Goal: Communication & Community: Participate in discussion

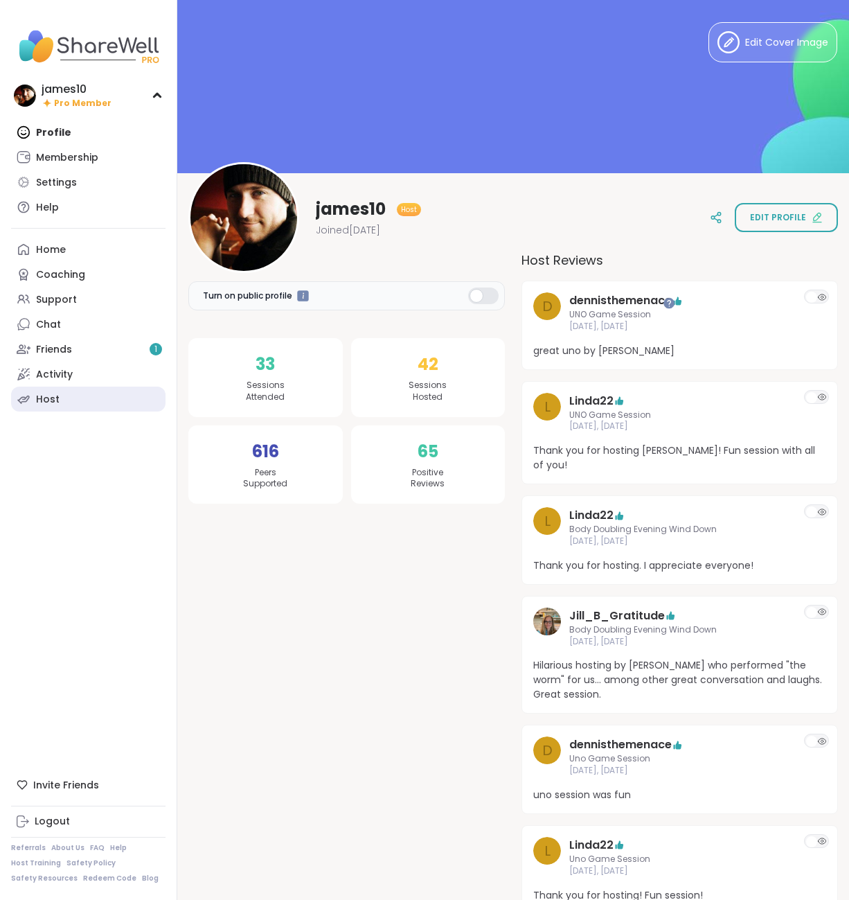
click at [63, 400] on link "Host" at bounding box center [88, 399] width 154 height 25
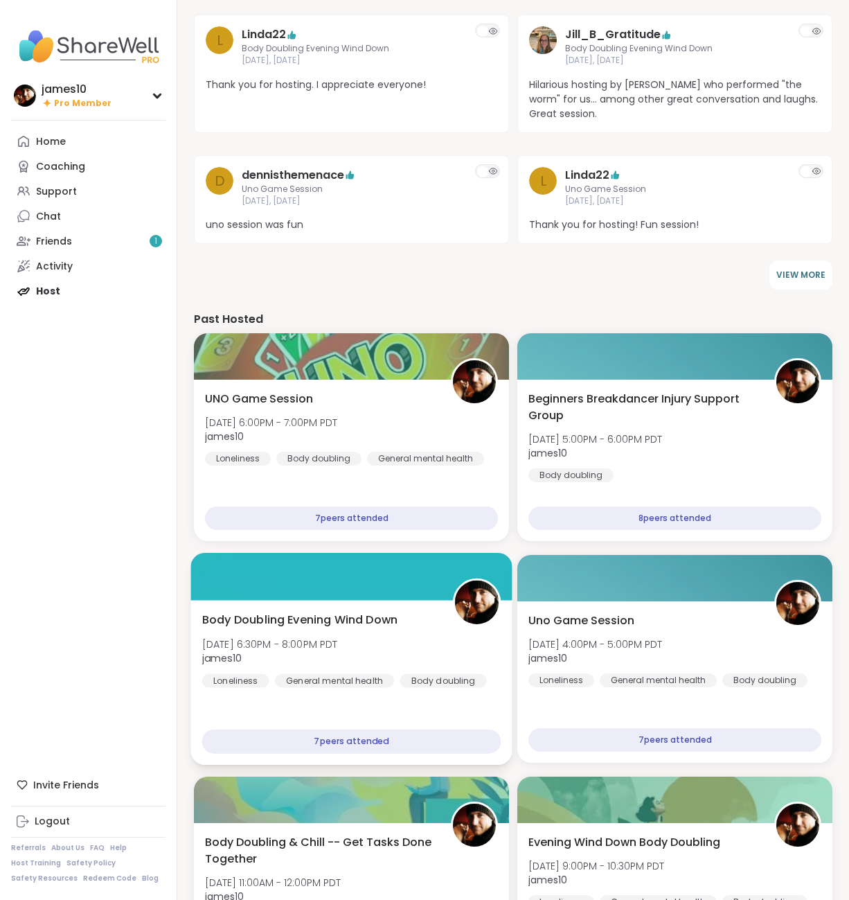
click at [338, 637] on span "Mon, Oct 06 | 6:30PM - 8:00PM PDT" at bounding box center [270, 644] width 136 height 14
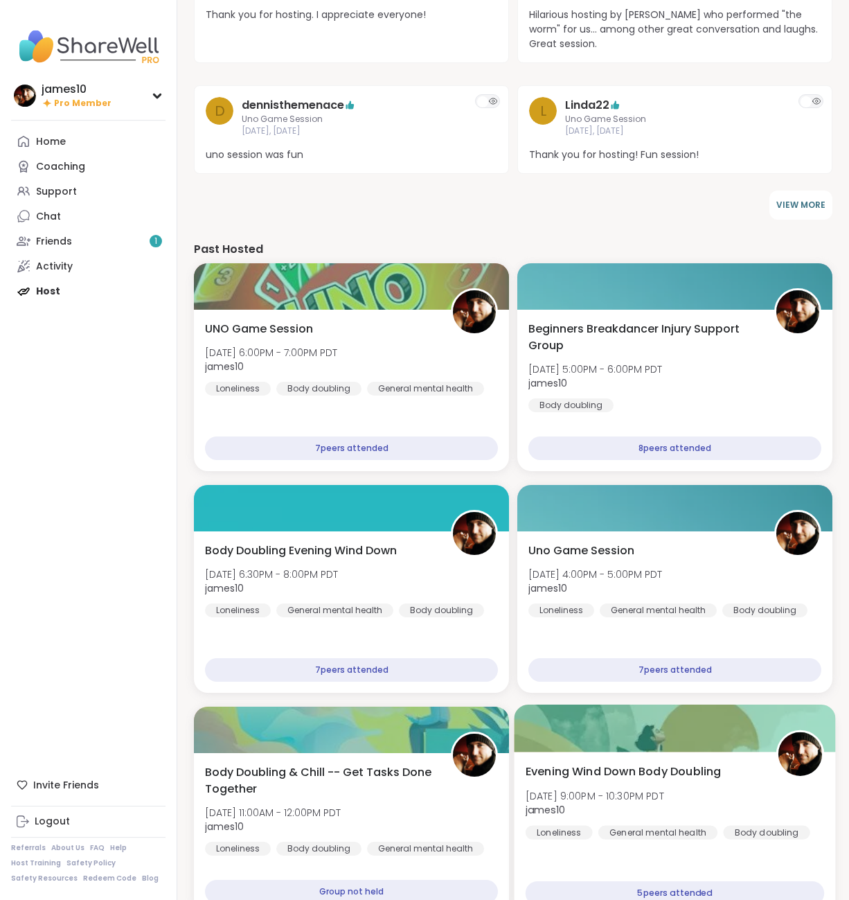
scroll to position [495, 0]
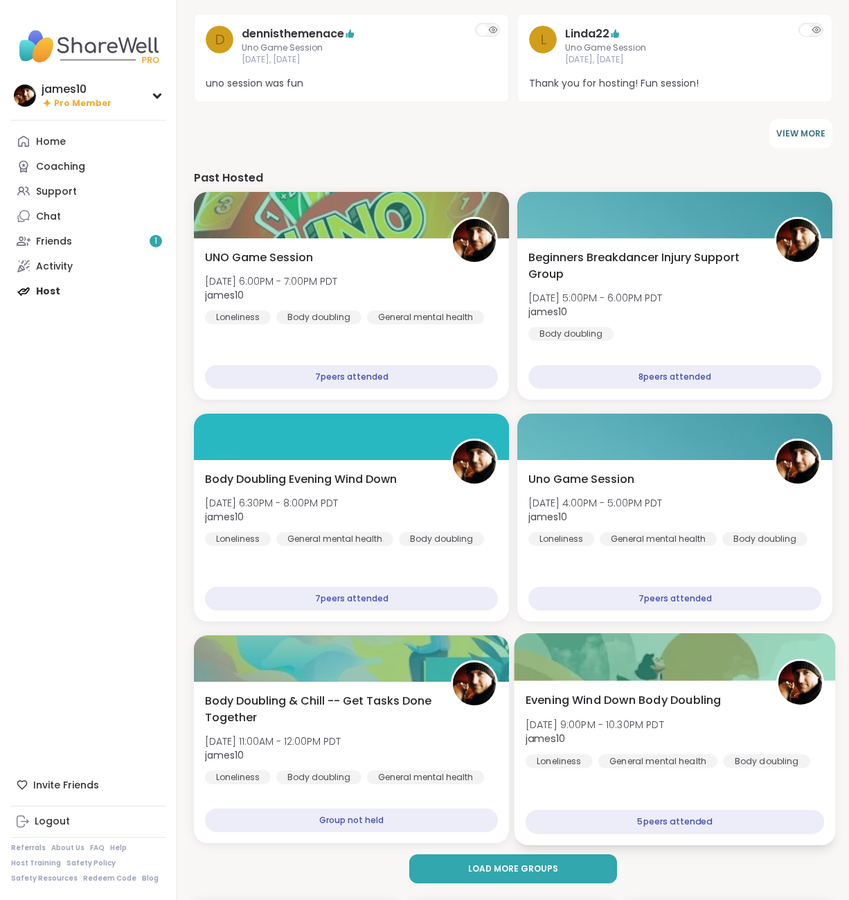
click at [722, 708] on div "Evening Wind Down Body Doubling Sat, Oct 04 | 9:00PM - 10:30PM PDT james10 Lone…" at bounding box center [675, 729] width 299 height 76
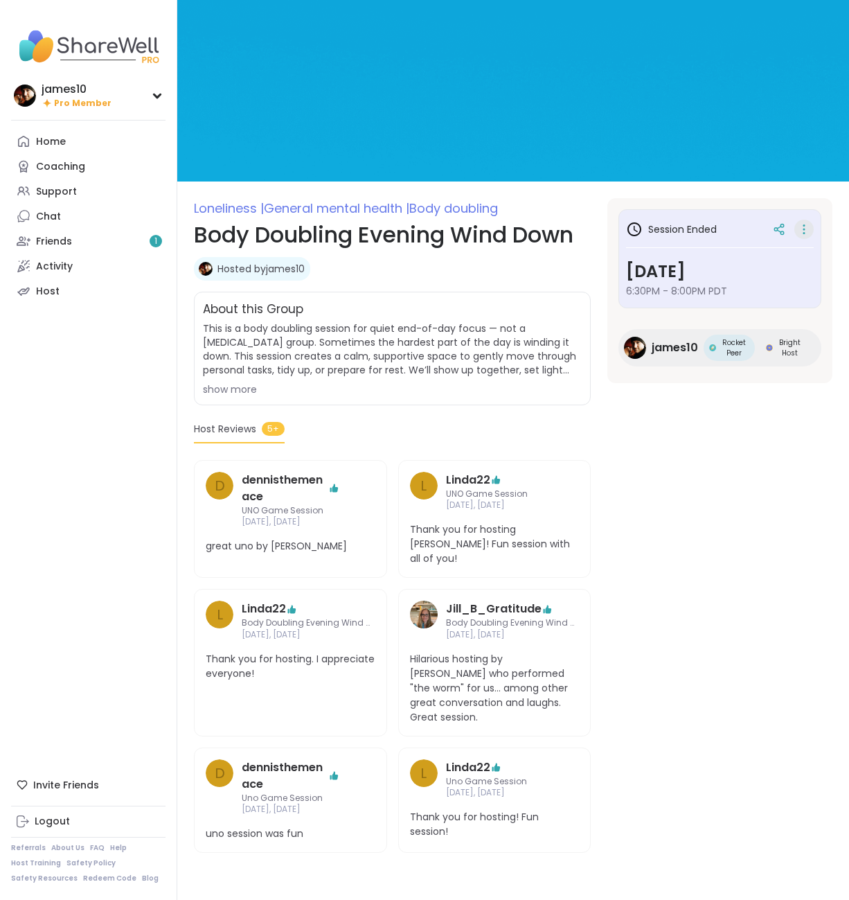
click at [805, 226] on icon at bounding box center [804, 229] width 14 height 19
click at [693, 301] on button "Copy Session" at bounding box center [730, 296] width 155 height 31
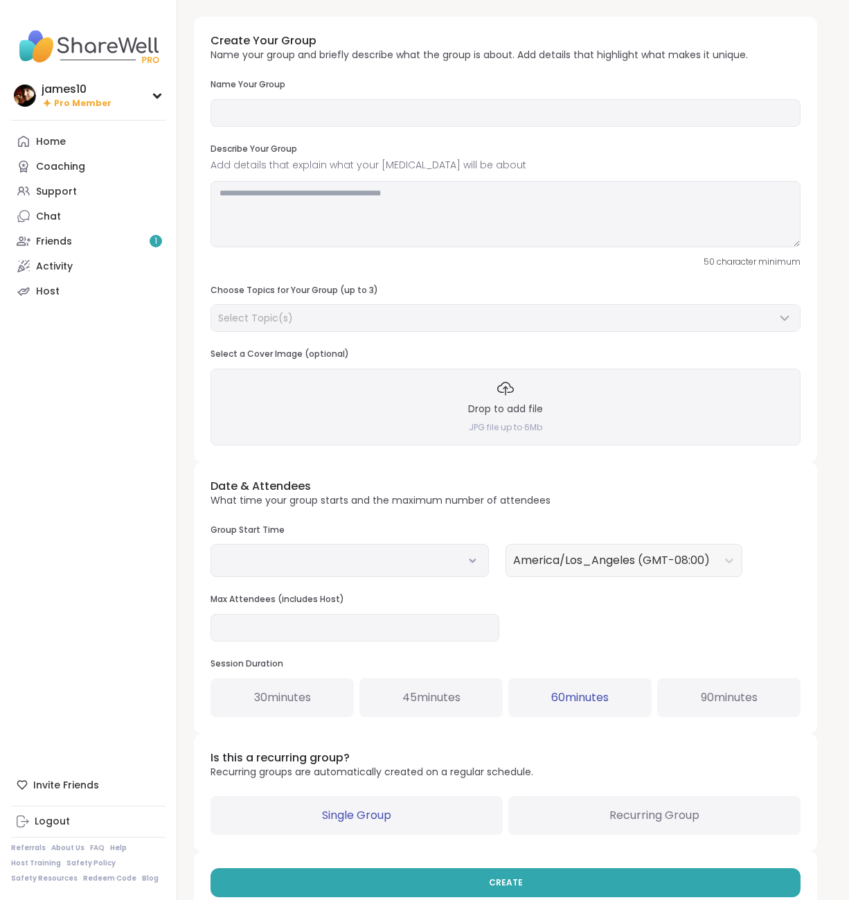
type input "**********"
type textarea "**********"
type input "**"
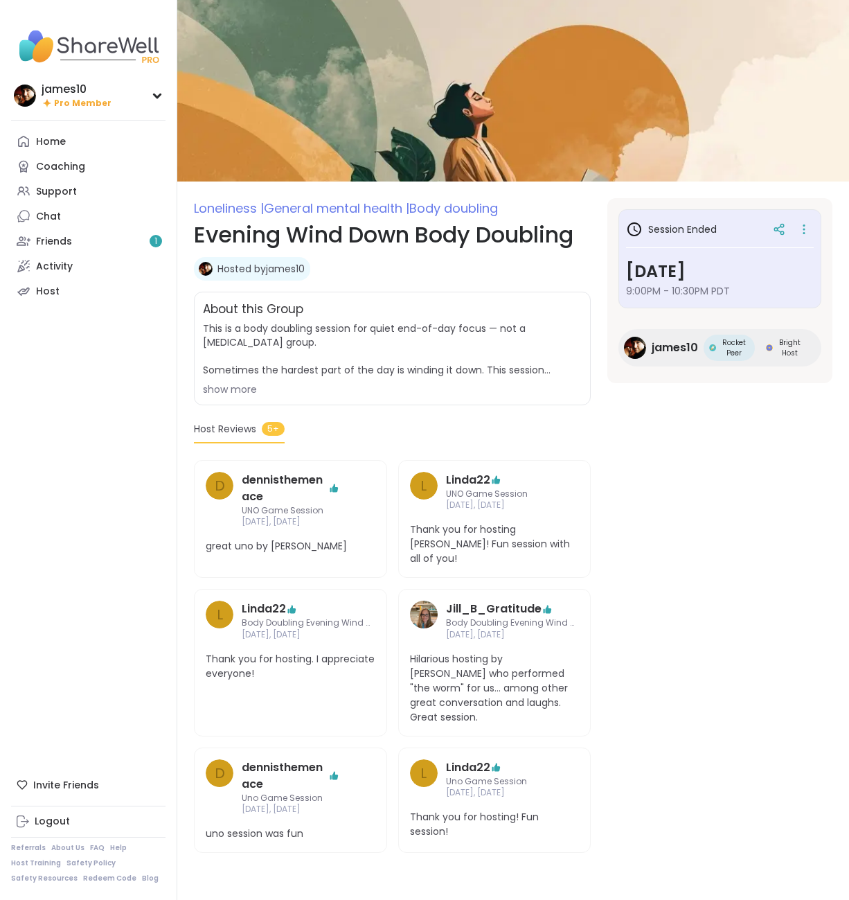
click at [806, 227] on icon at bounding box center [804, 229] width 14 height 19
click at [694, 303] on button "Copy Session" at bounding box center [730, 296] width 155 height 31
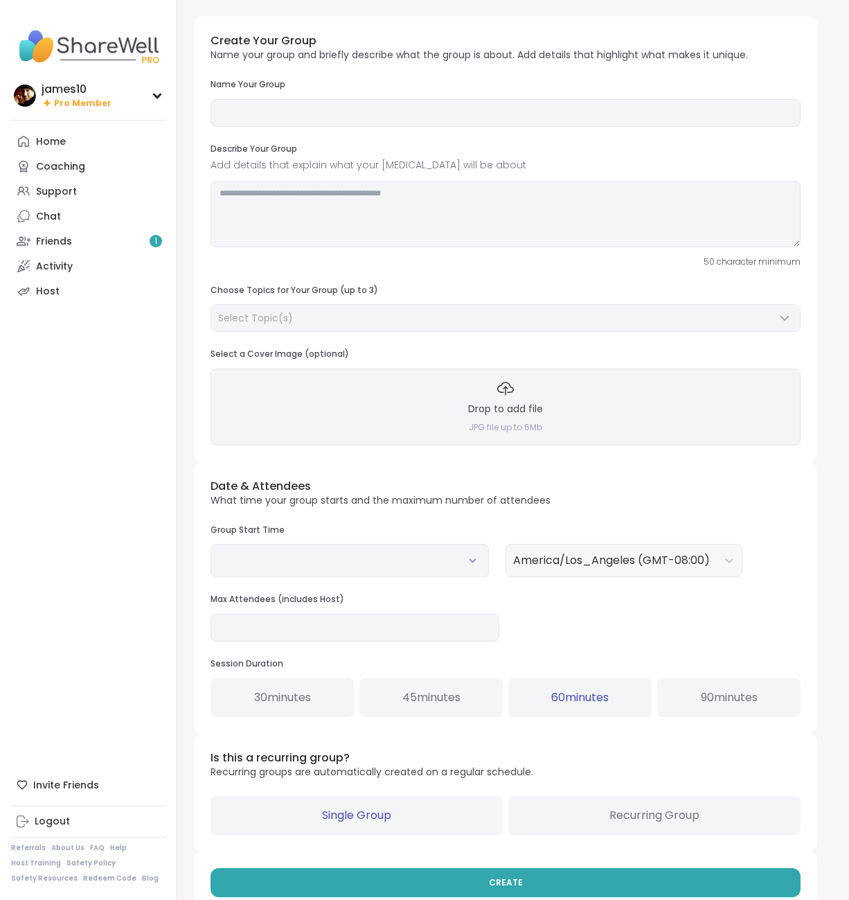
type input "**********"
type textarea "**********"
type input "**"
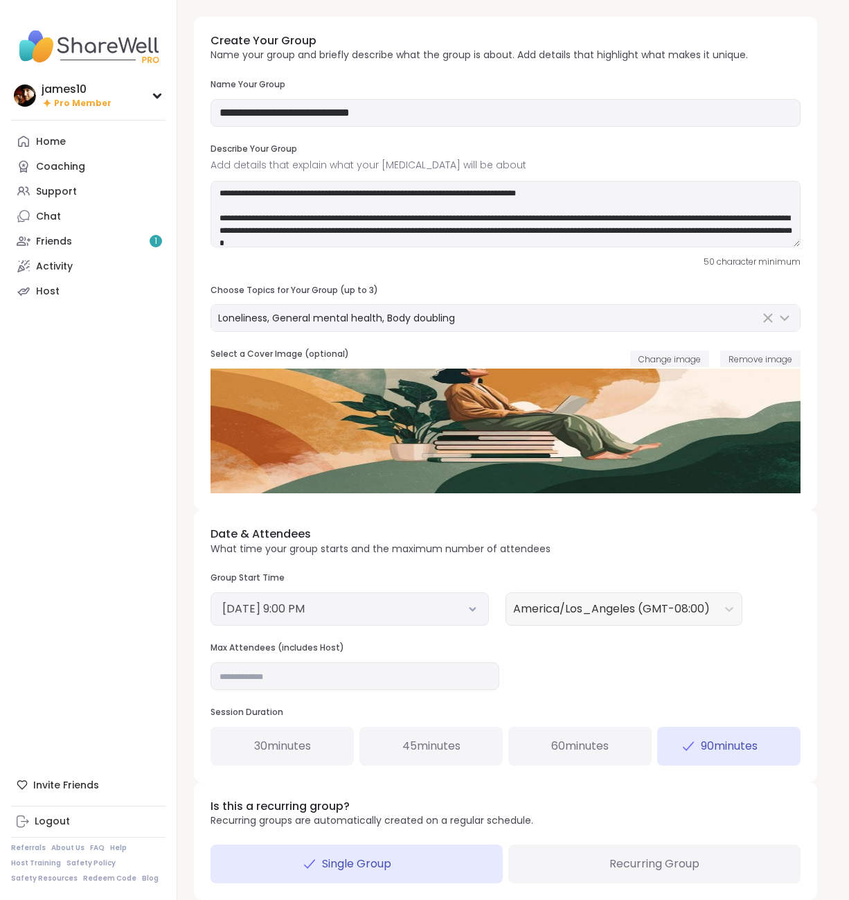
click at [473, 612] on button "October 4, 2025 9:00 PM" at bounding box center [349, 609] width 255 height 17
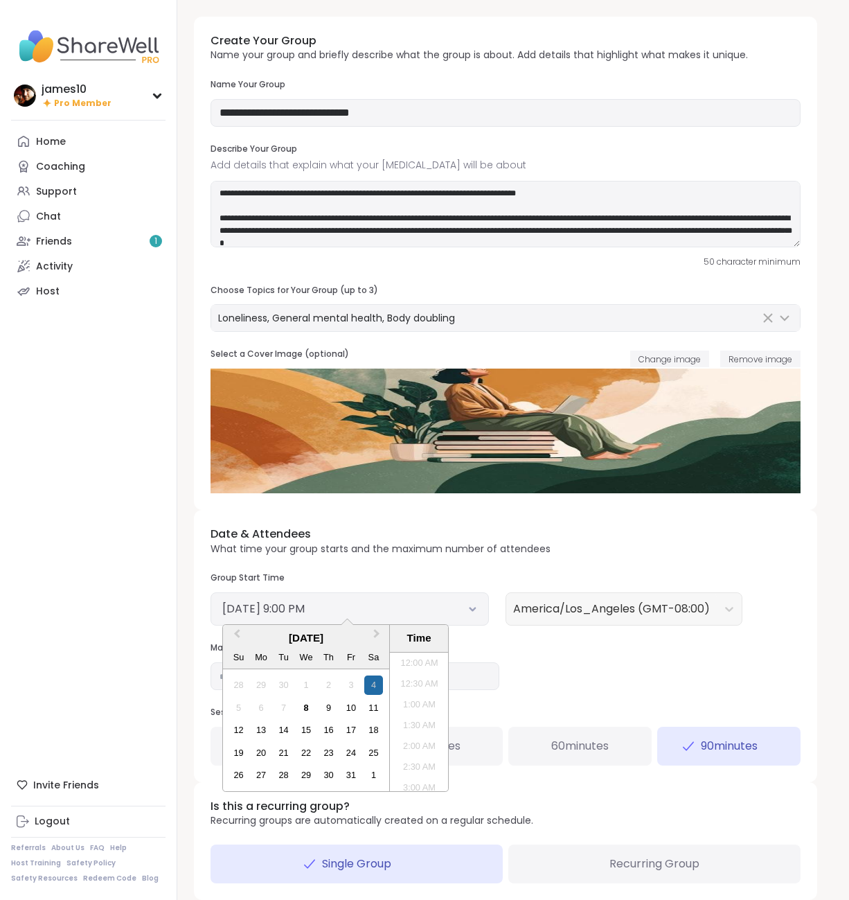
scroll to position [814, 0]
click at [307, 711] on div "8" at bounding box center [305, 707] width 19 height 19
click at [416, 738] on li "9:30 PM" at bounding box center [419, 742] width 59 height 21
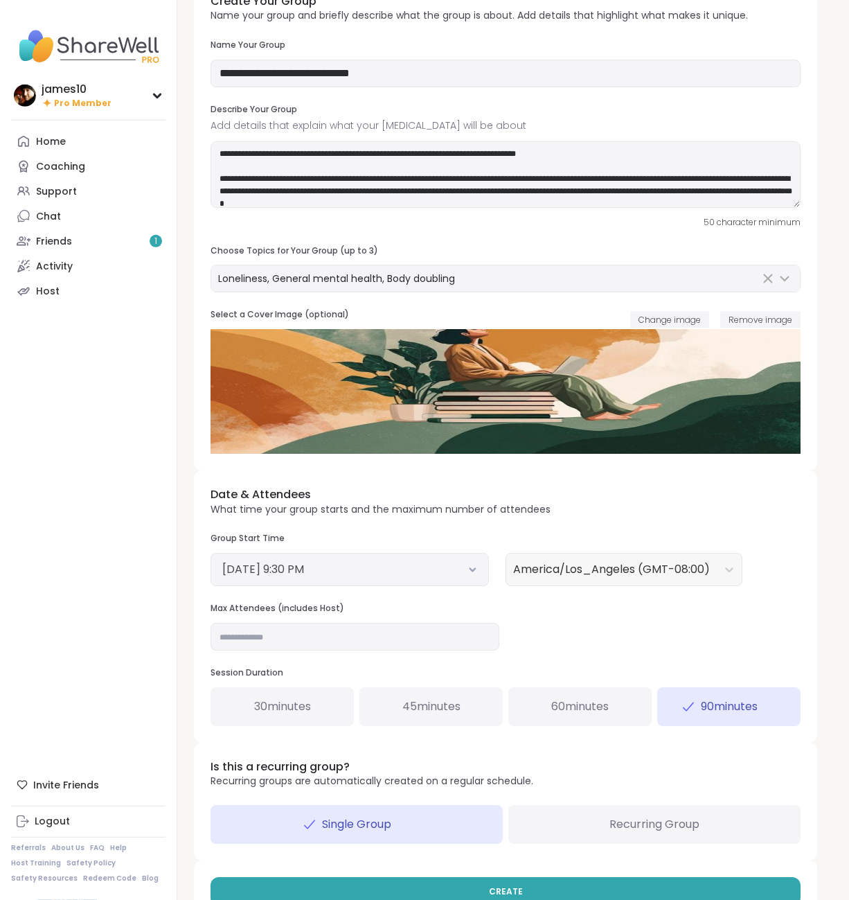
scroll to position [76, 0]
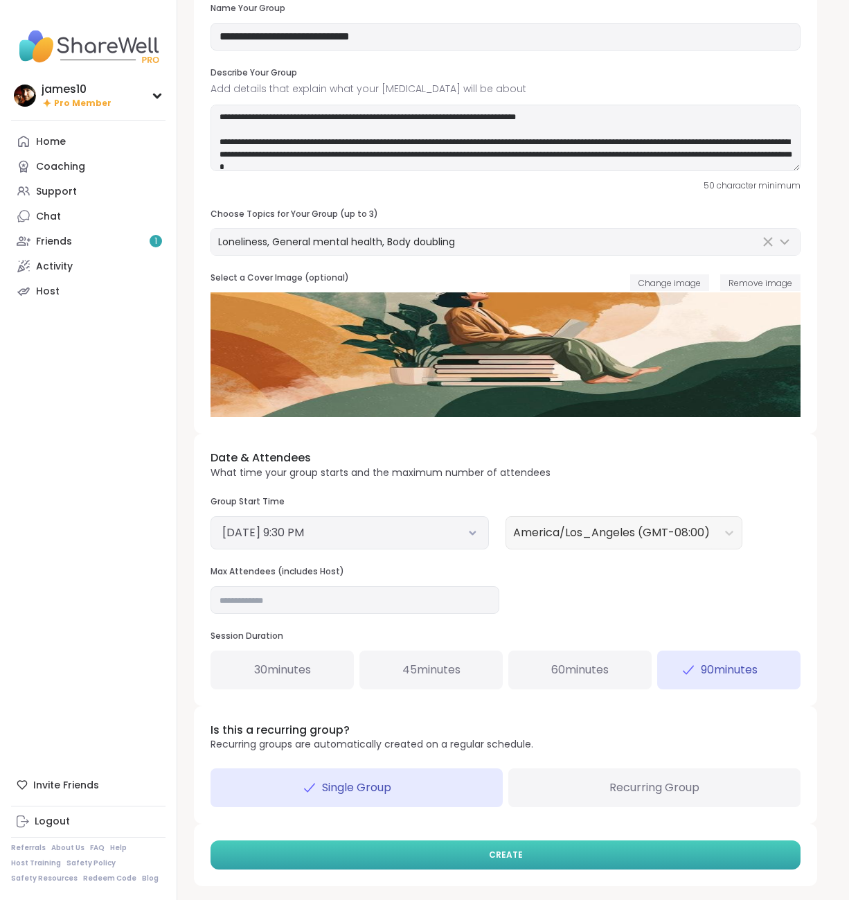
click at [605, 857] on button "CREATE" at bounding box center [506, 854] width 590 height 29
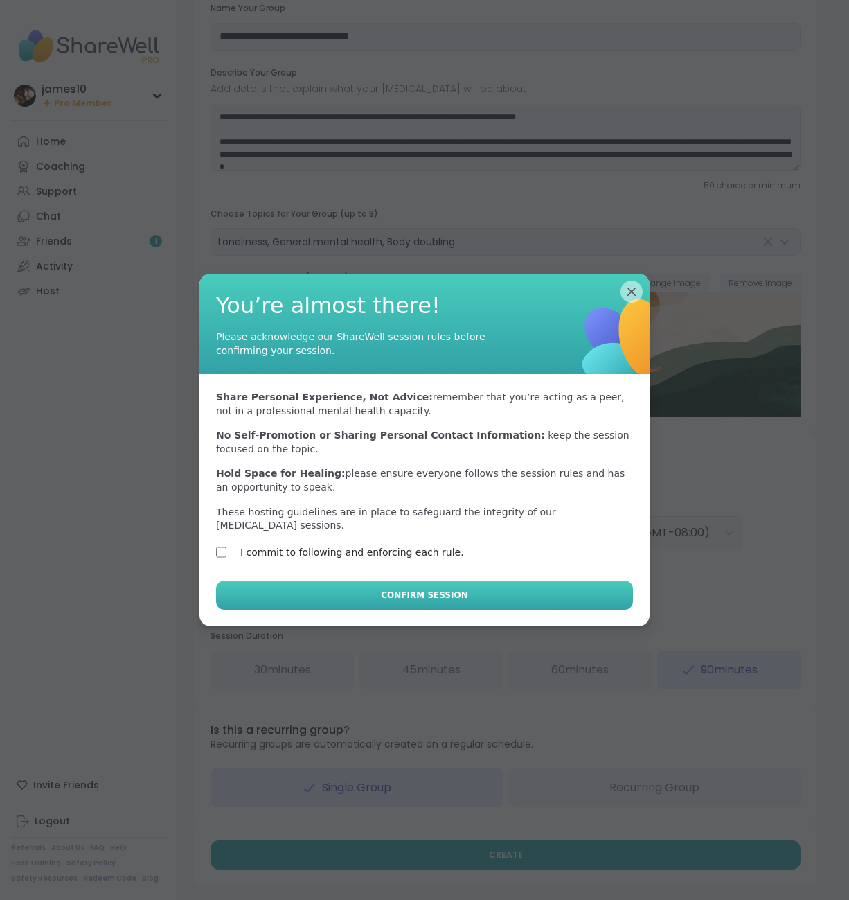
click at [319, 580] on button "Confirm Session" at bounding box center [424, 594] width 417 height 29
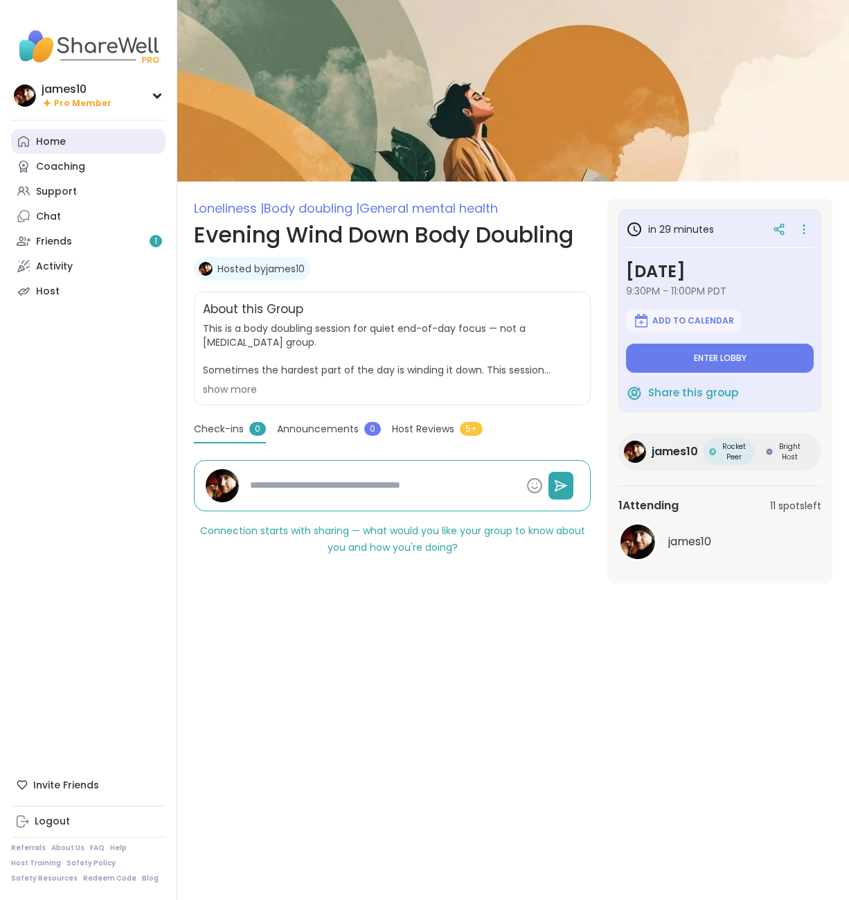
click at [71, 140] on link "Home" at bounding box center [88, 141] width 154 height 25
type textarea "*"
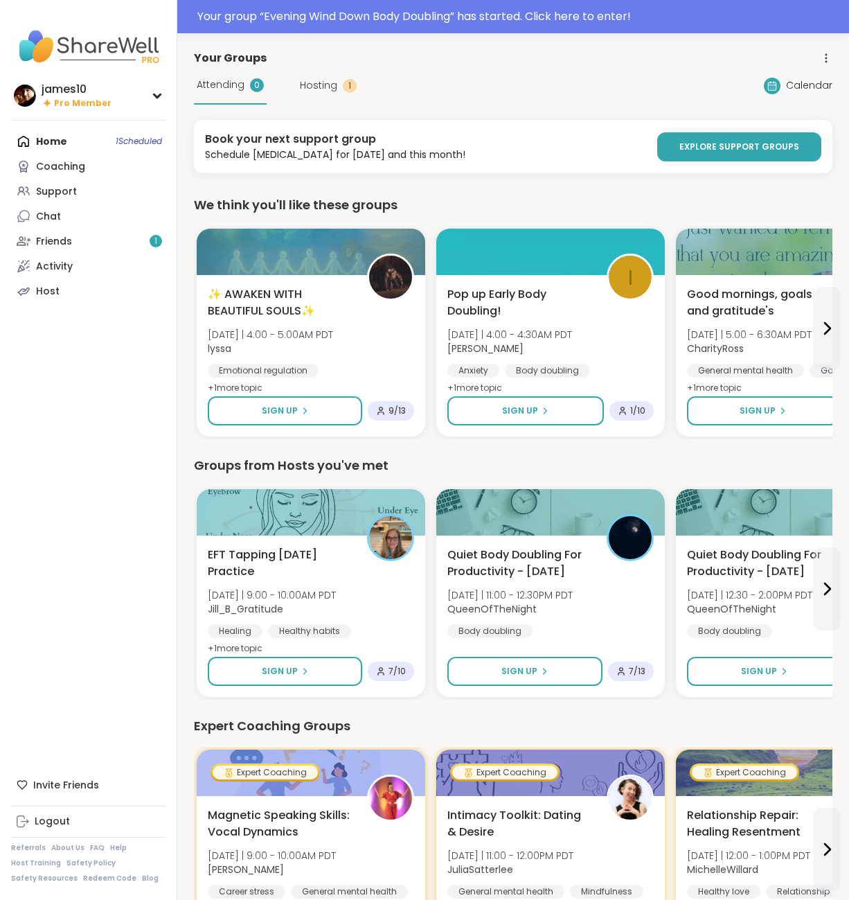
click at [61, 142] on div "Home 1 Scheduled Coaching Support Chat Friends 1 Activity Host" at bounding box center [88, 216] width 154 height 175
click at [51, 134] on div "Home 1 Scheduled Coaching Support Chat Friends 1 Activity Host" at bounding box center [88, 216] width 154 height 175
click at [60, 143] on div "Home 1 Scheduled Coaching Support Chat Friends 1 Activity Host" at bounding box center [88, 216] width 154 height 175
click at [87, 295] on link "Host" at bounding box center [88, 290] width 154 height 25
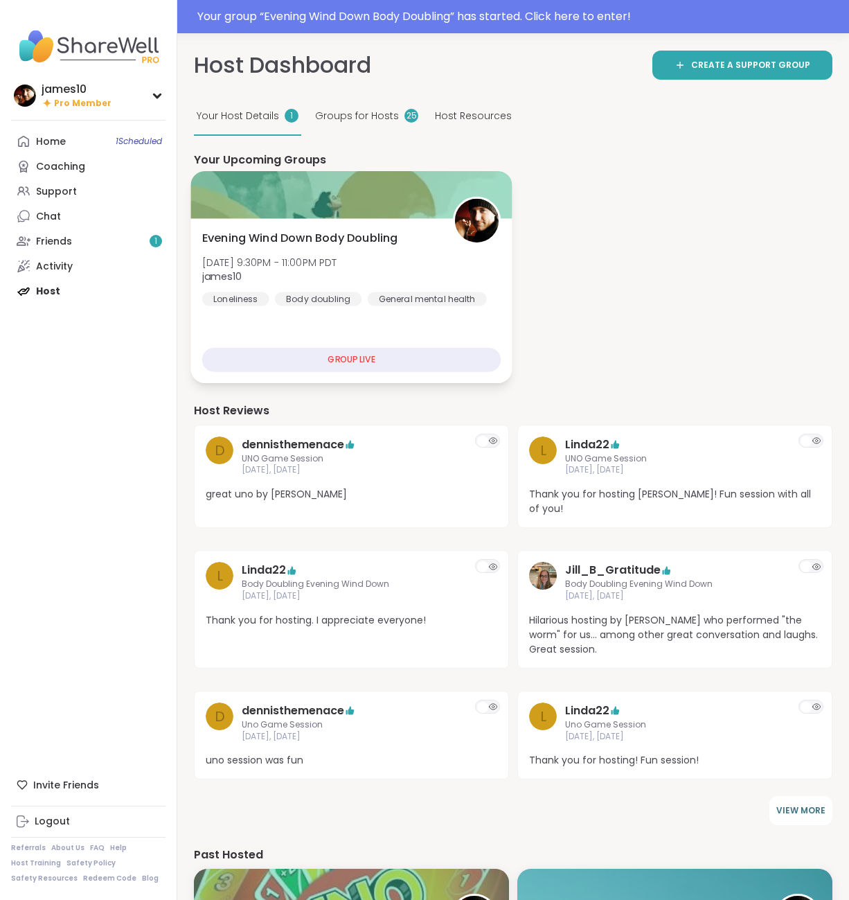
click at [299, 284] on div "Evening Wind Down Body Doubling Wed, Oct 08 | 9:30PM - 11:00PM PDT james10 Lone…" at bounding box center [351, 268] width 299 height 76
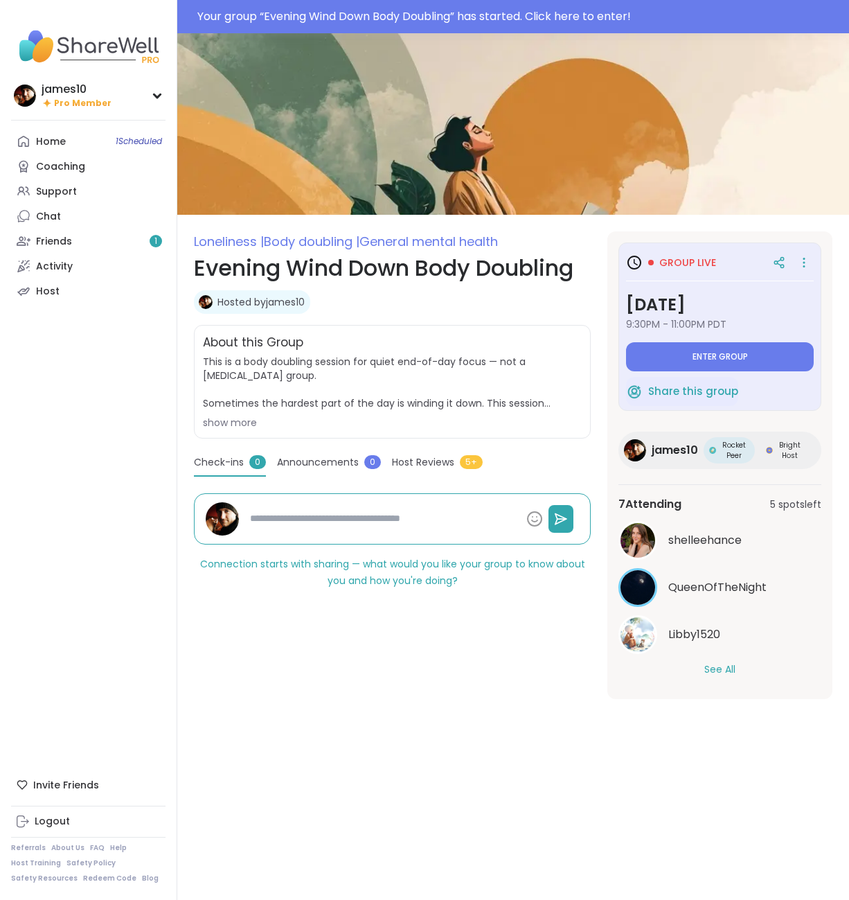
click at [707, 348] on button "Enter group" at bounding box center [720, 356] width 188 height 29
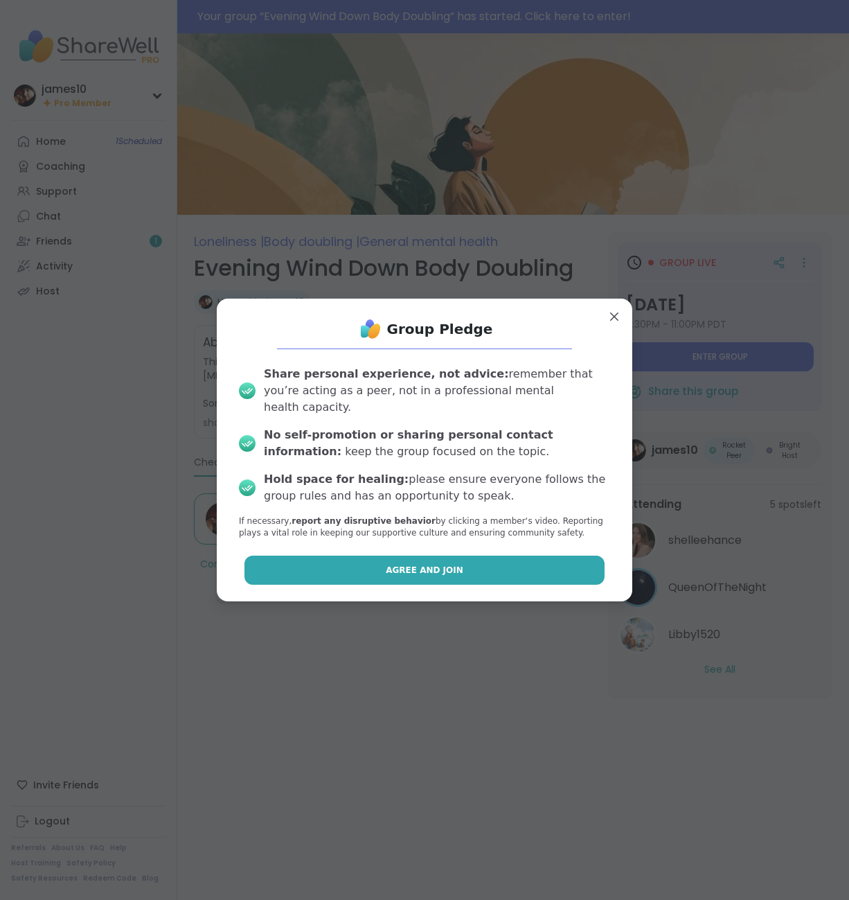
click at [376, 560] on button "Agree and Join" at bounding box center [425, 570] width 361 height 29
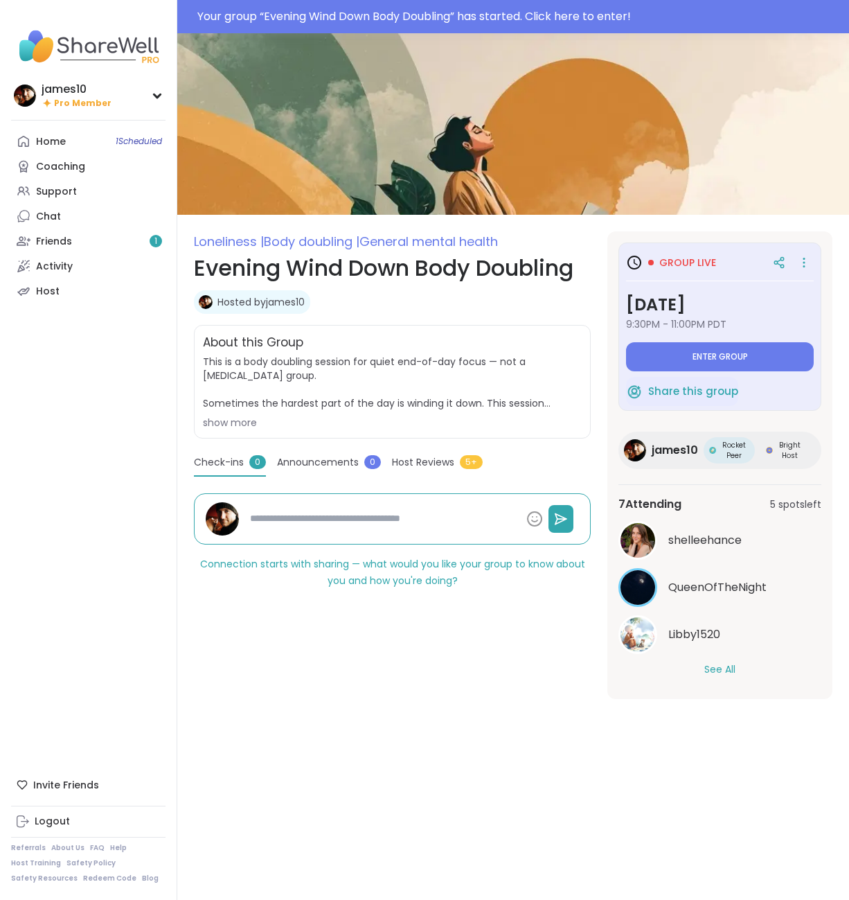
type textarea "*"
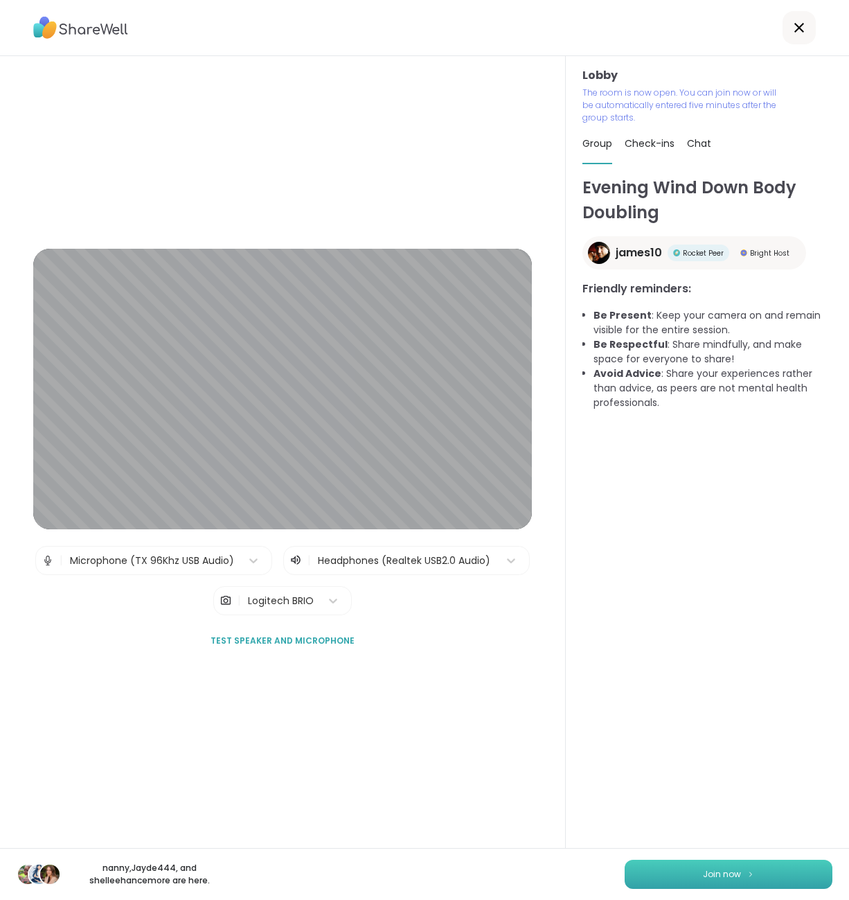
click at [743, 870] on button "Join now" at bounding box center [729, 874] width 208 height 29
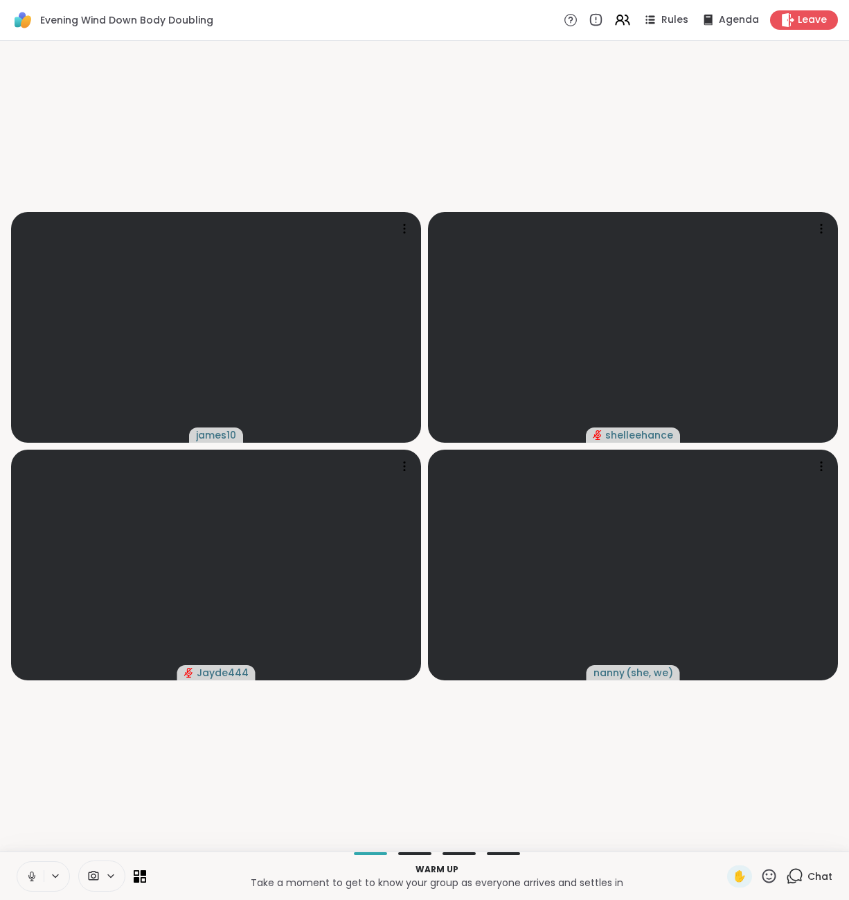
click at [33, 873] on icon at bounding box center [32, 876] width 12 height 12
click at [818, 873] on span "Chat" at bounding box center [820, 876] width 25 height 14
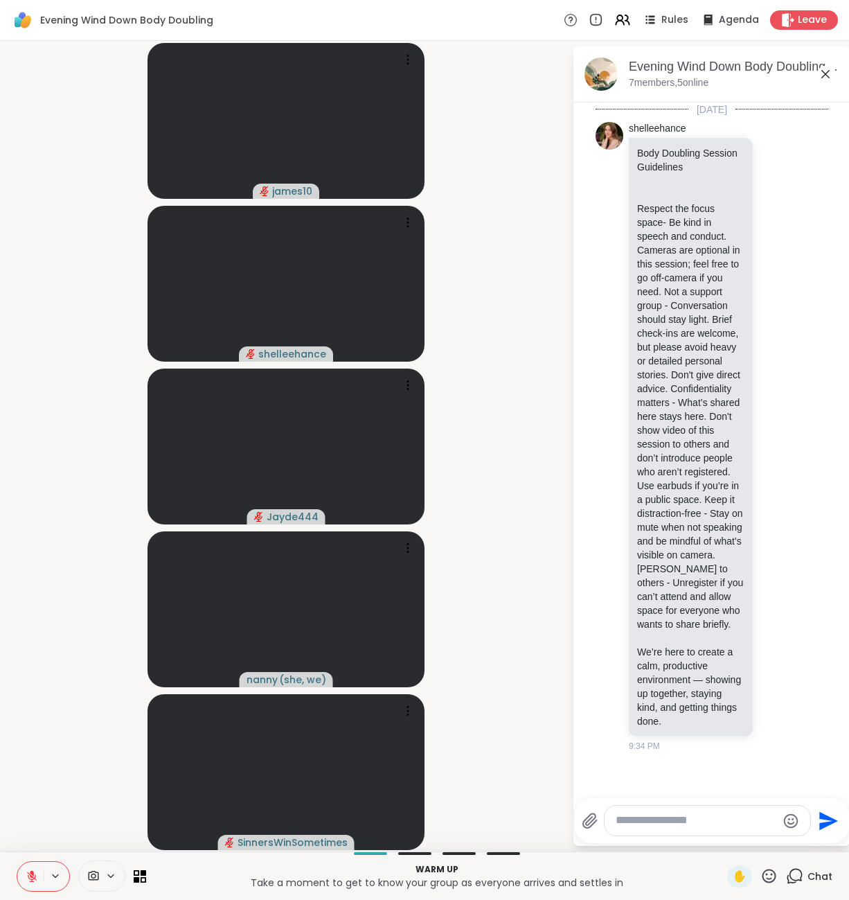
click at [33, 870] on icon at bounding box center [32, 876] width 12 height 12
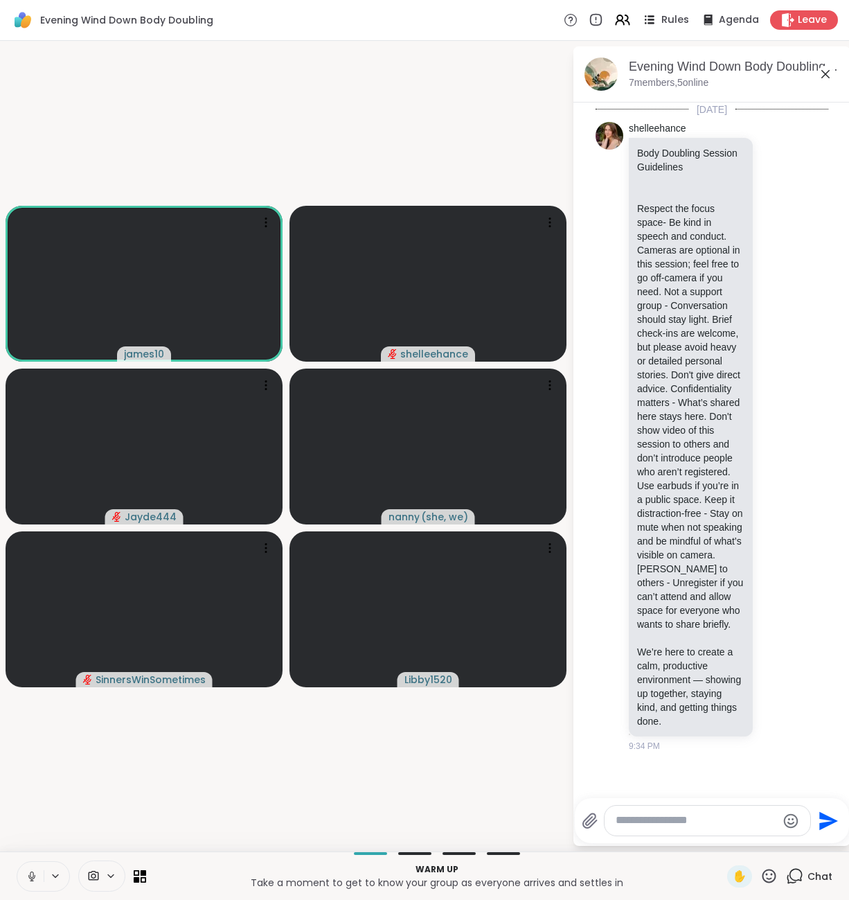
click at [658, 19] on icon at bounding box center [649, 19] width 17 height 17
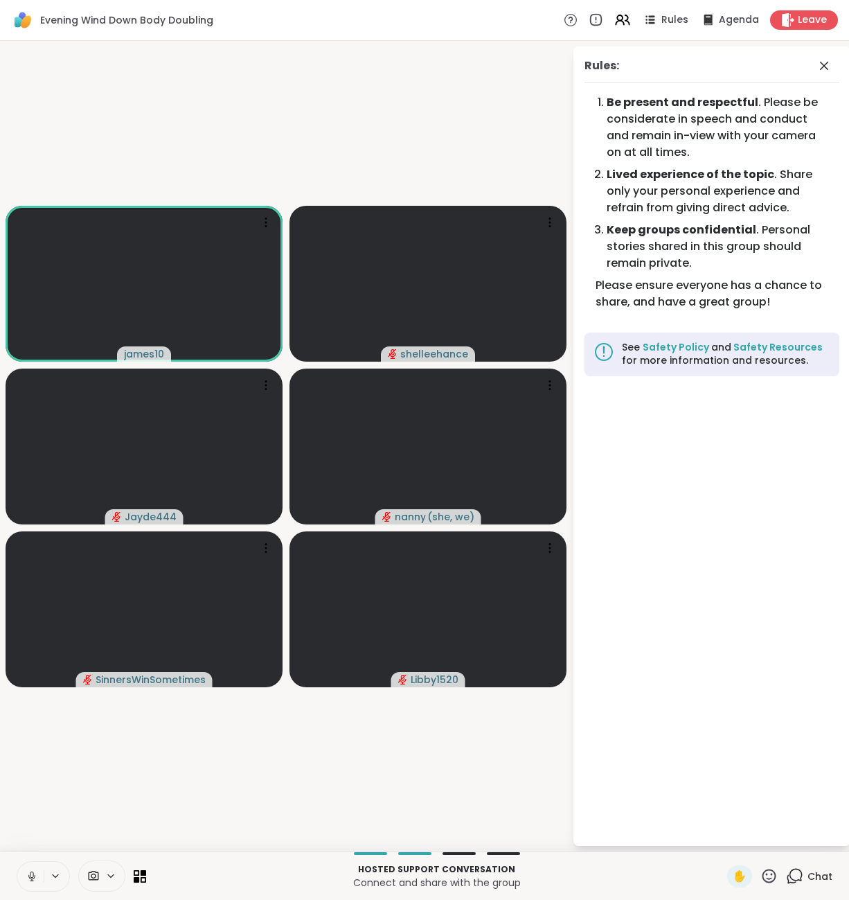
click at [33, 883] on button at bounding box center [30, 876] width 26 height 29
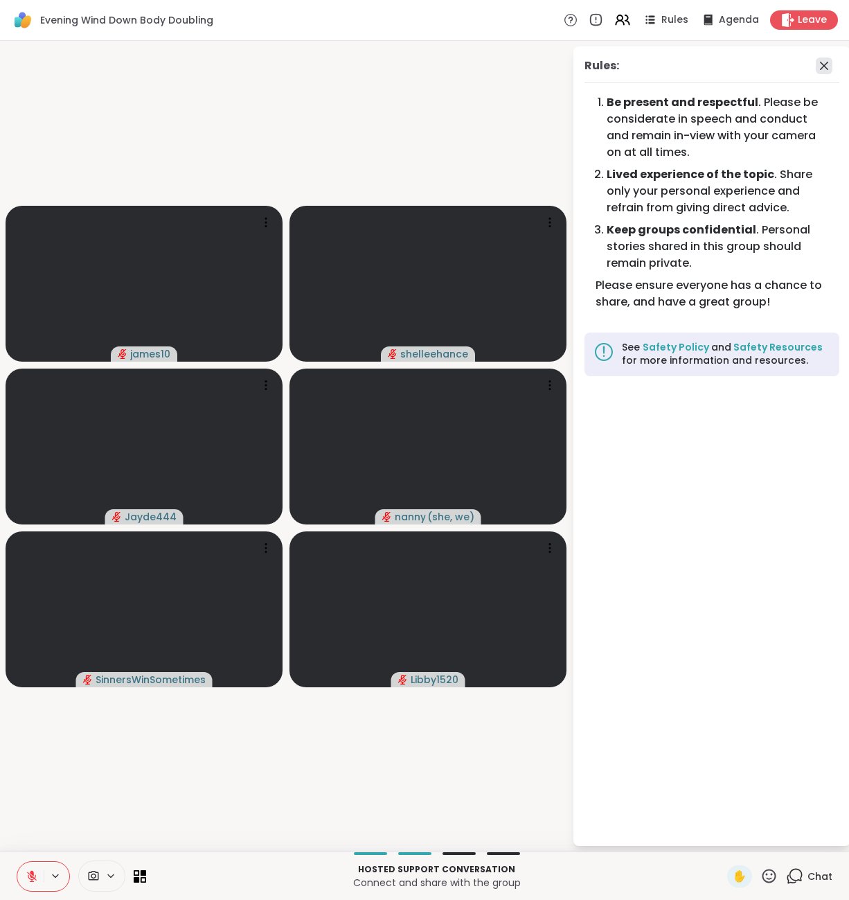
click at [826, 60] on icon at bounding box center [824, 65] width 17 height 17
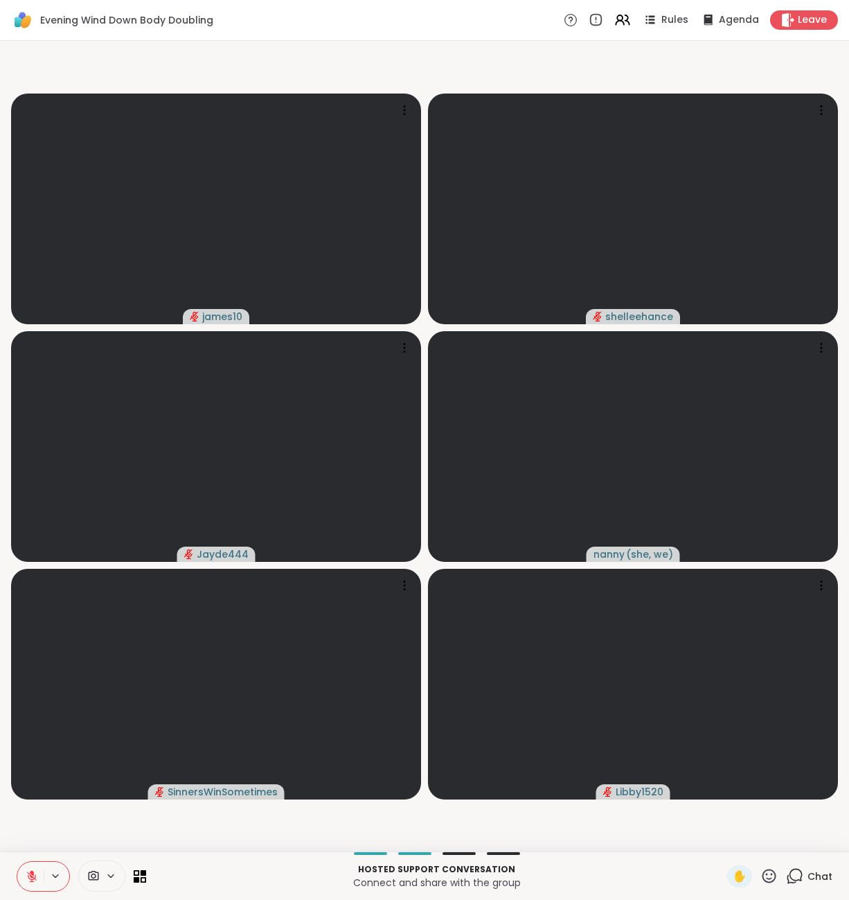
click at [810, 879] on span "Chat" at bounding box center [820, 876] width 25 height 14
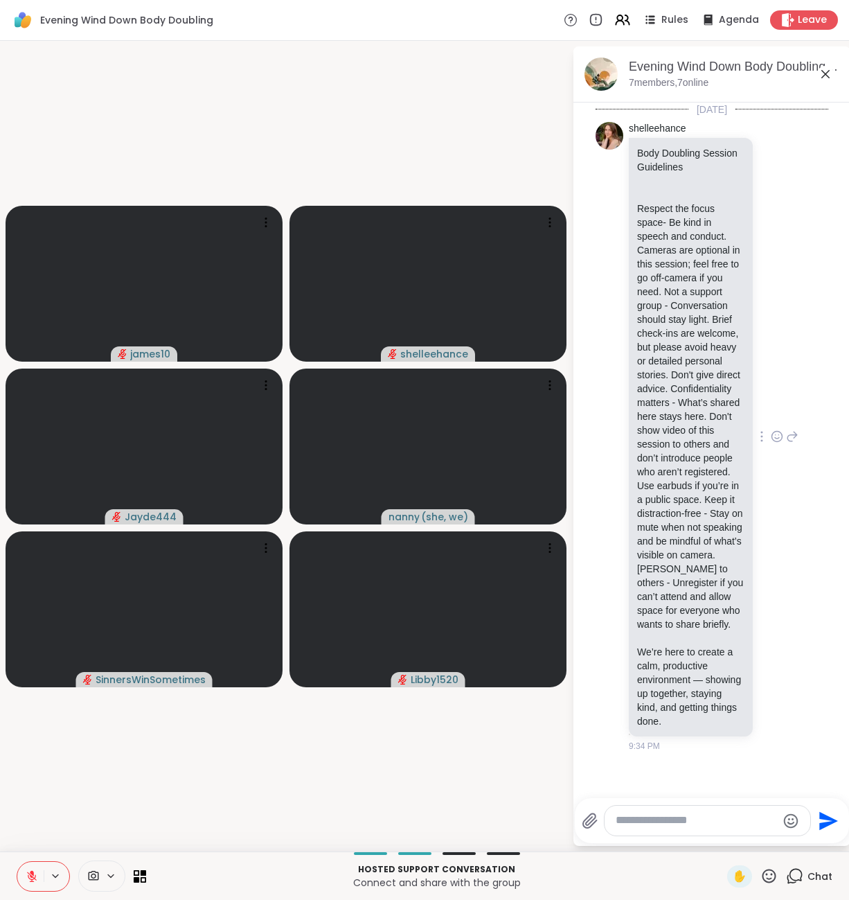
scroll to position [3, 0]
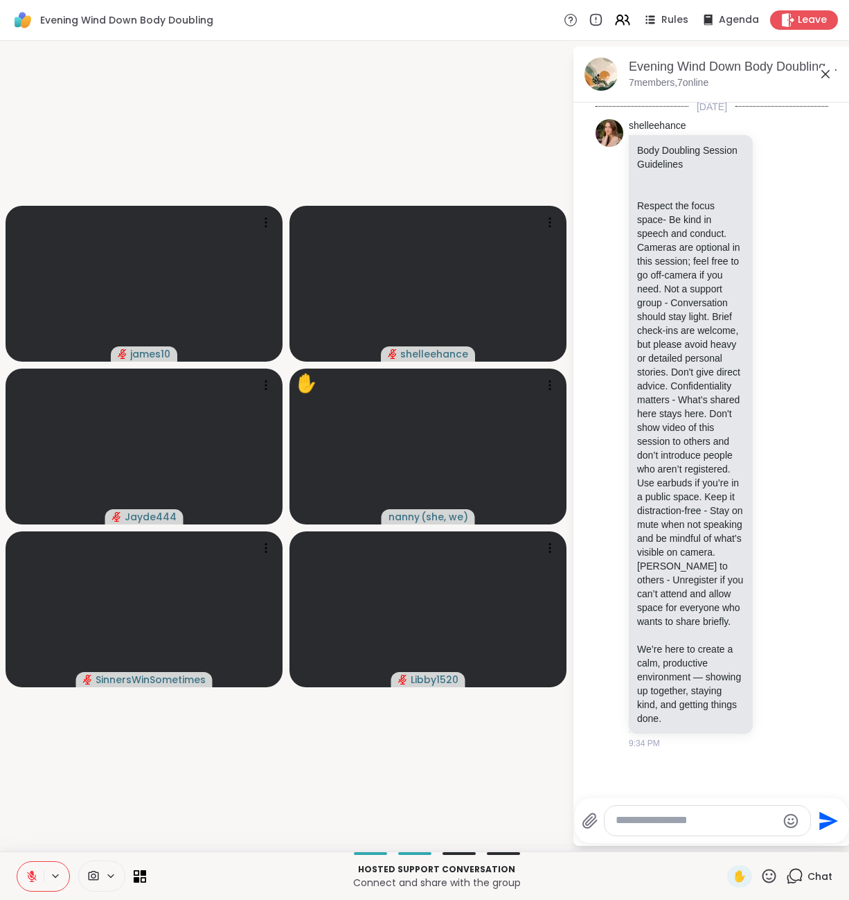
click at [27, 877] on icon at bounding box center [32, 876] width 12 height 12
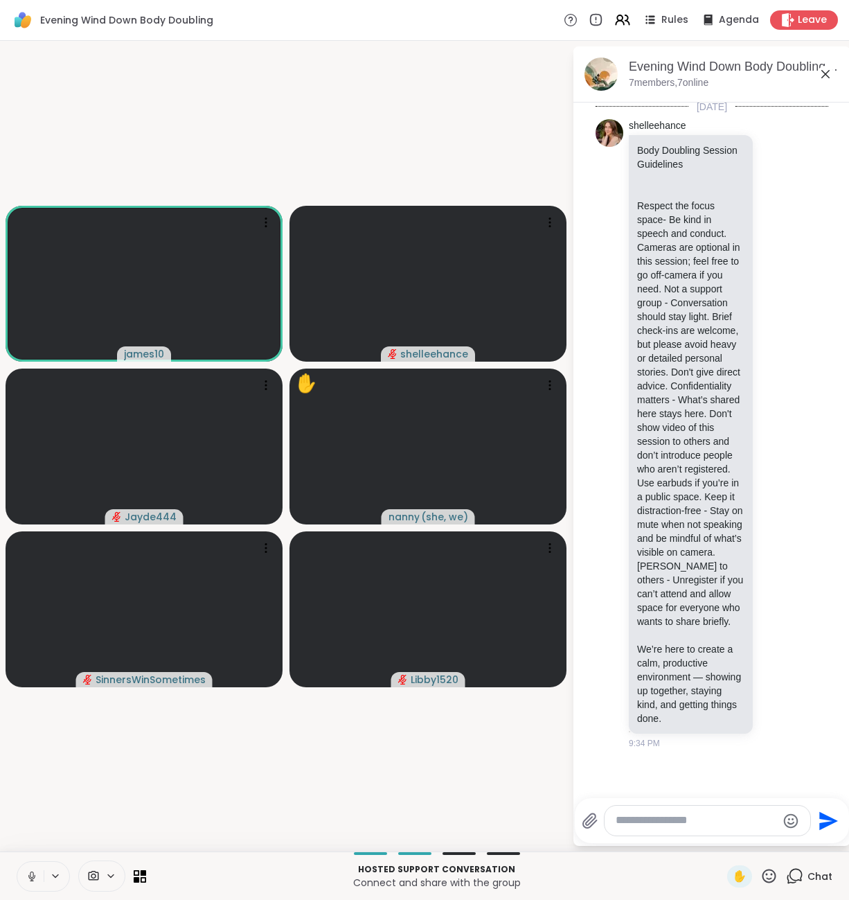
click at [30, 877] on icon at bounding box center [31, 874] width 3 height 6
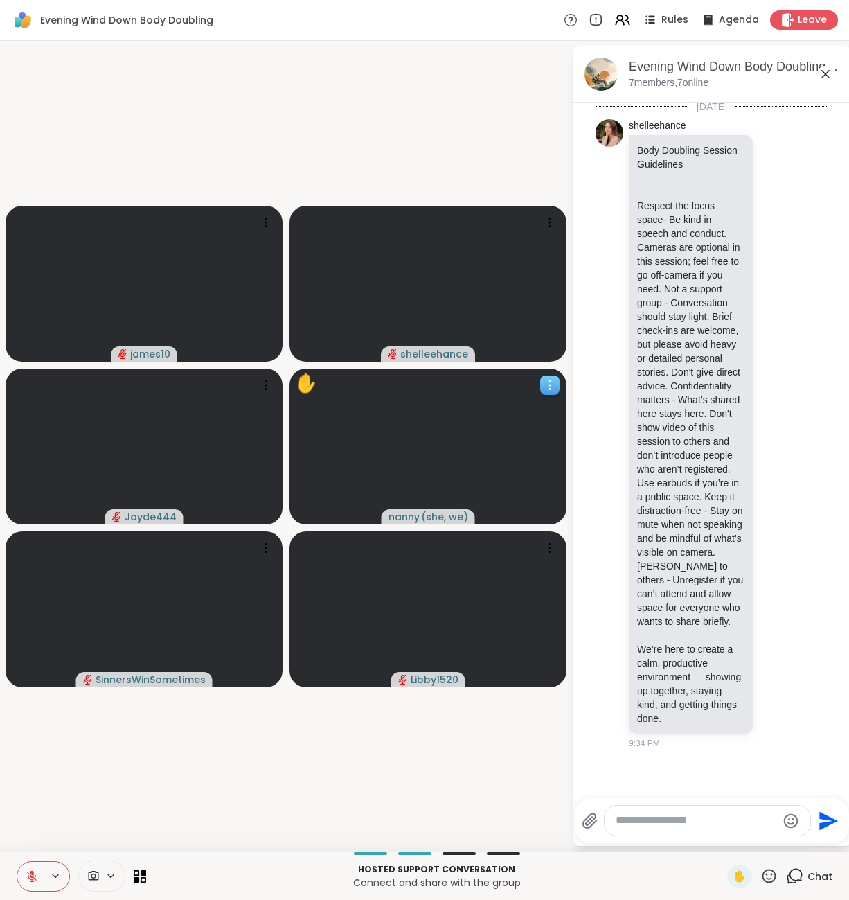
click at [551, 377] on div at bounding box center [549, 384] width 19 height 19
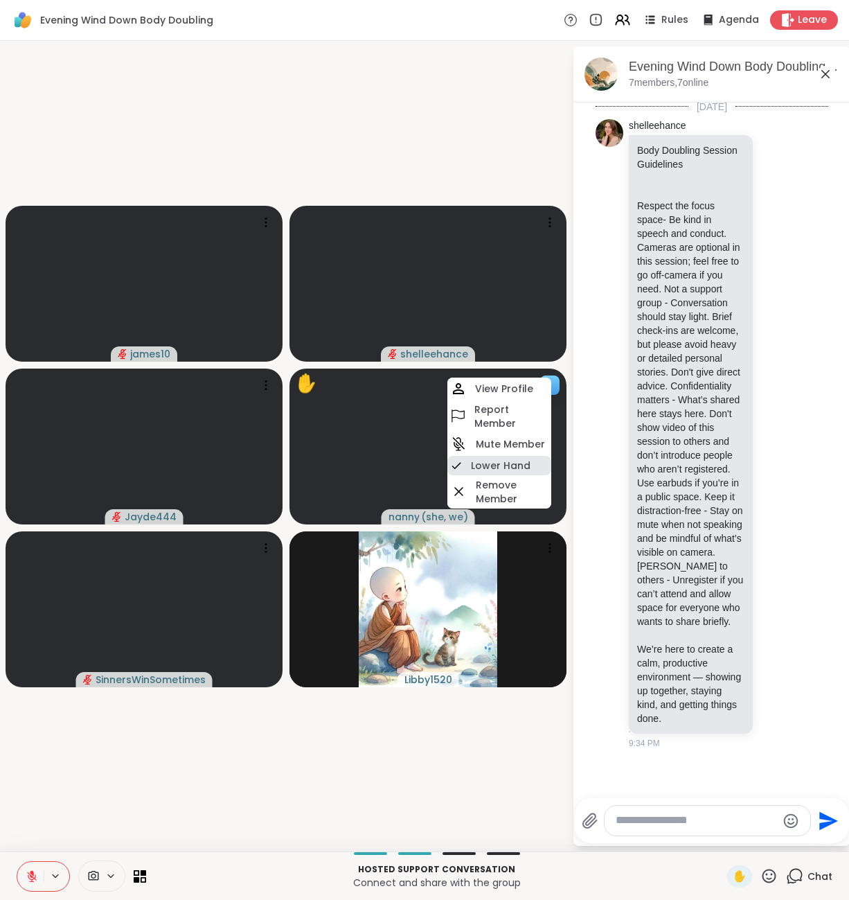
click at [526, 464] on h4 "Lower Hand" at bounding box center [501, 466] width 60 height 14
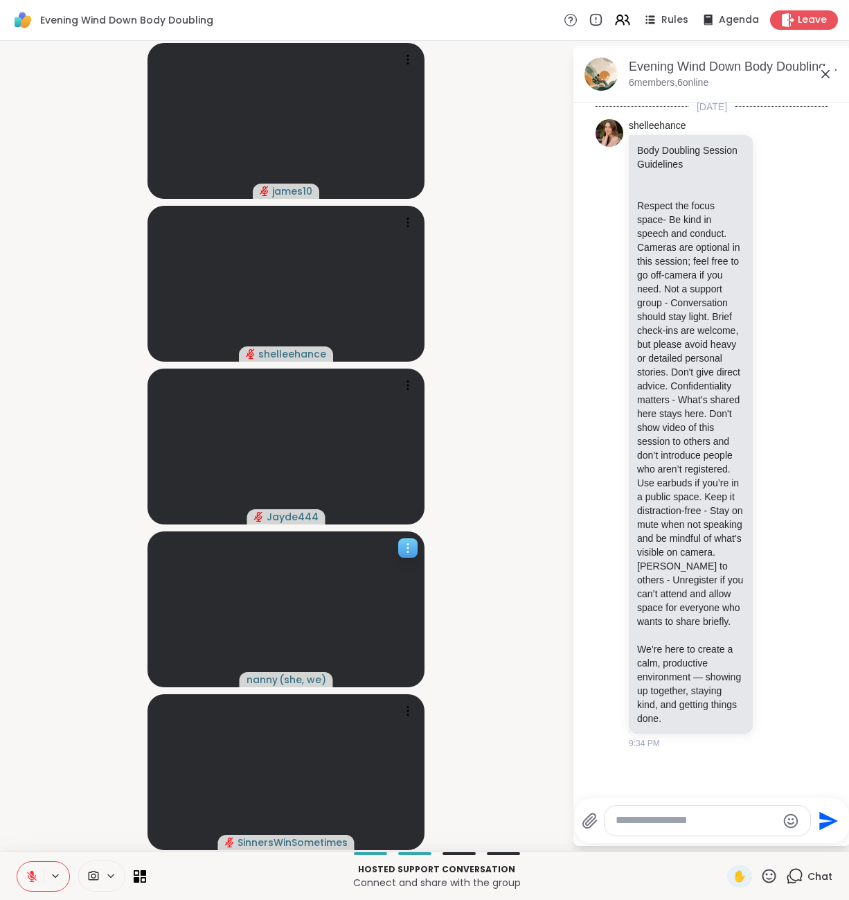
click at [411, 550] on icon at bounding box center [408, 548] width 14 height 14
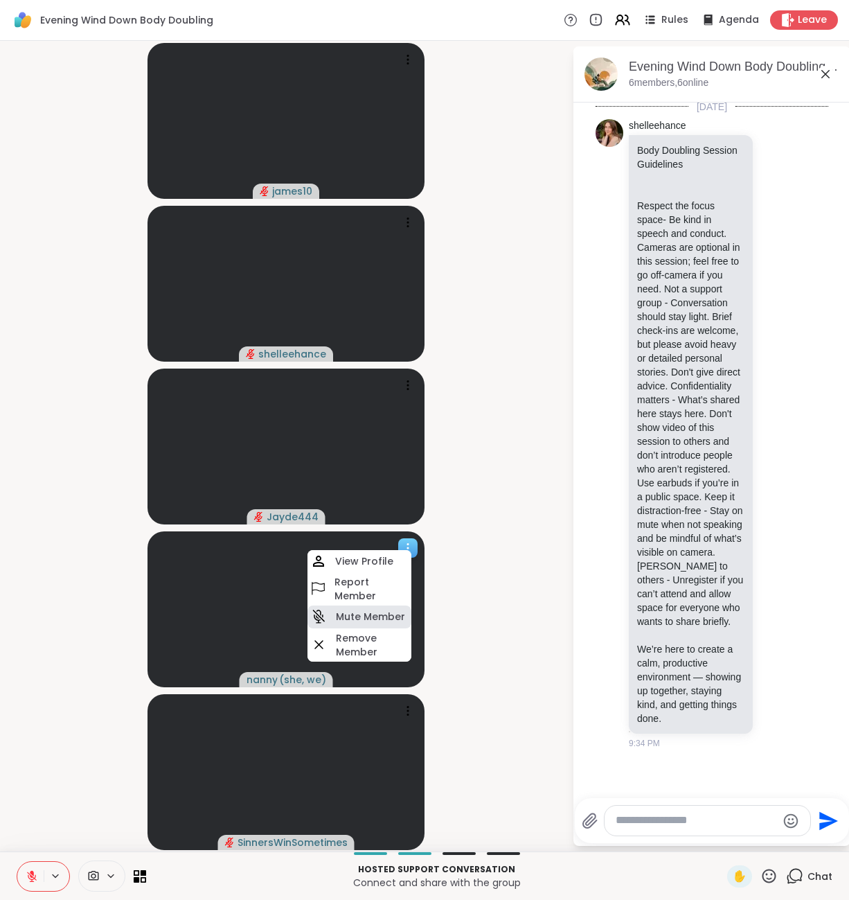
click at [368, 621] on h4 "Mute Member" at bounding box center [370, 617] width 69 height 14
